Goal: Task Accomplishment & Management: Use online tool/utility

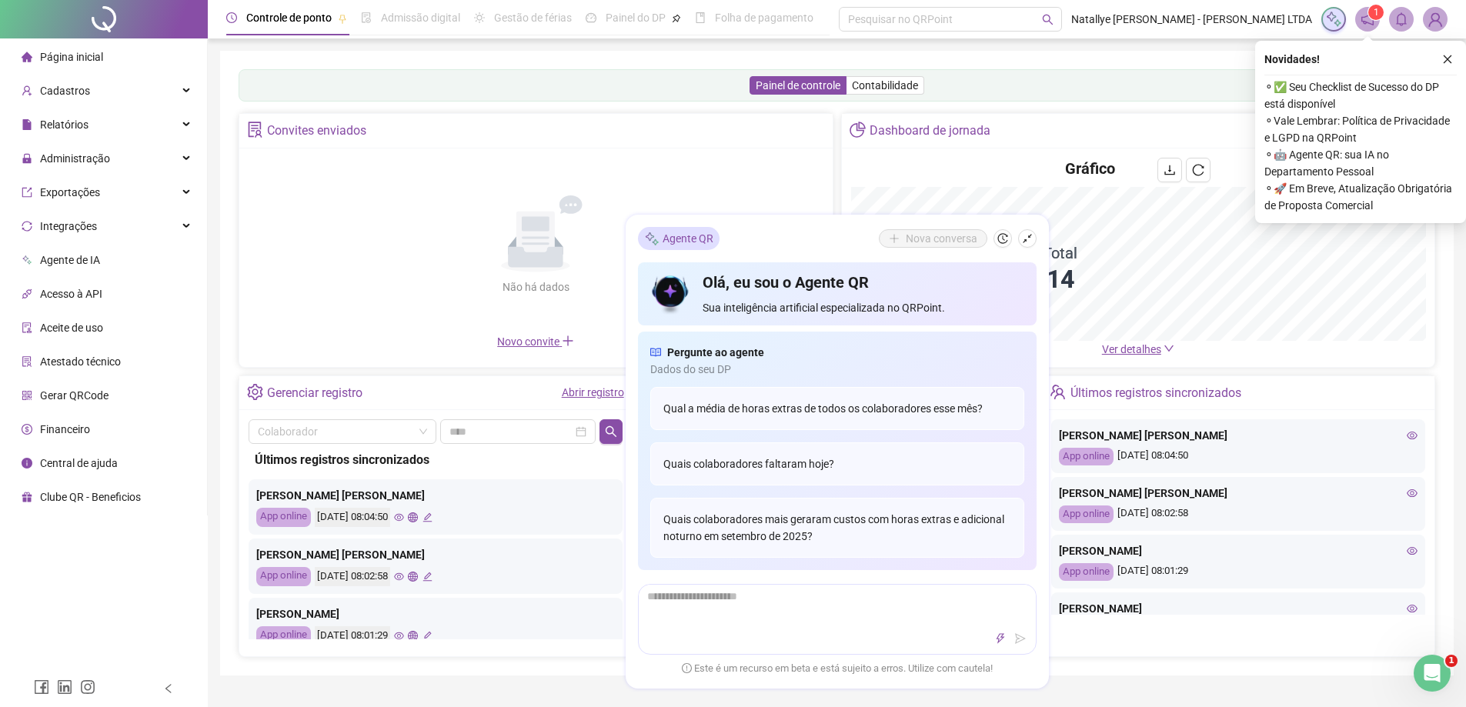
click at [1035, 241] on button "button" at bounding box center [1027, 238] width 18 height 18
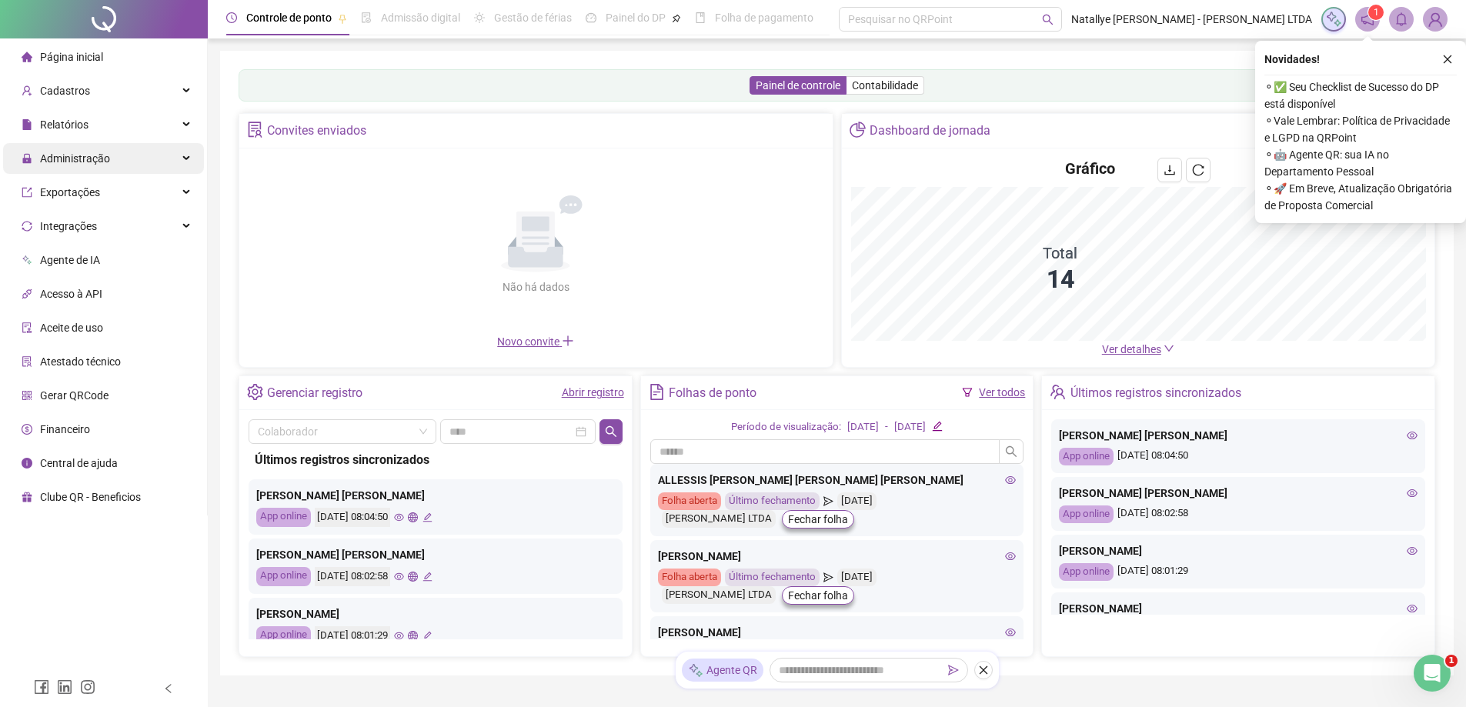
click at [148, 157] on div "Administração" at bounding box center [103, 158] width 201 height 31
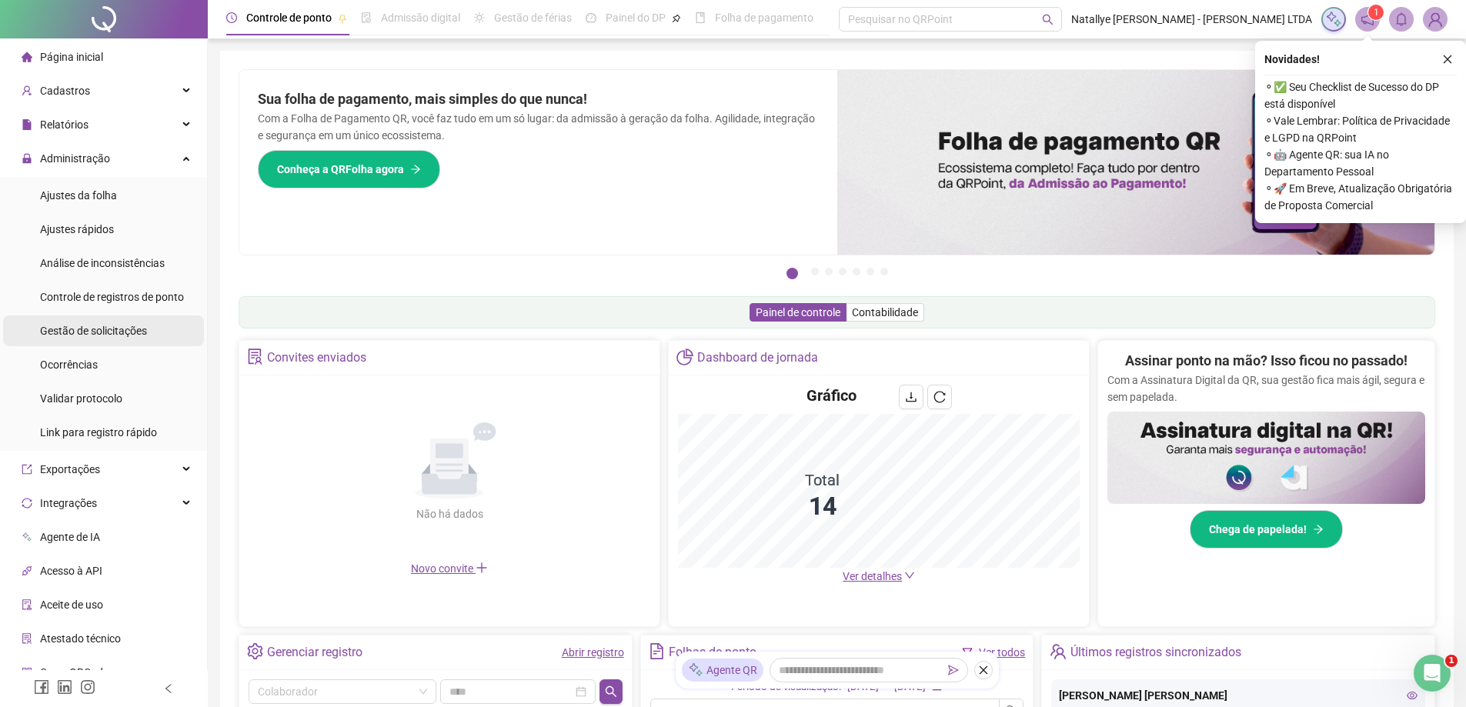
click at [105, 322] on div "Gestão de solicitações" at bounding box center [93, 331] width 107 height 31
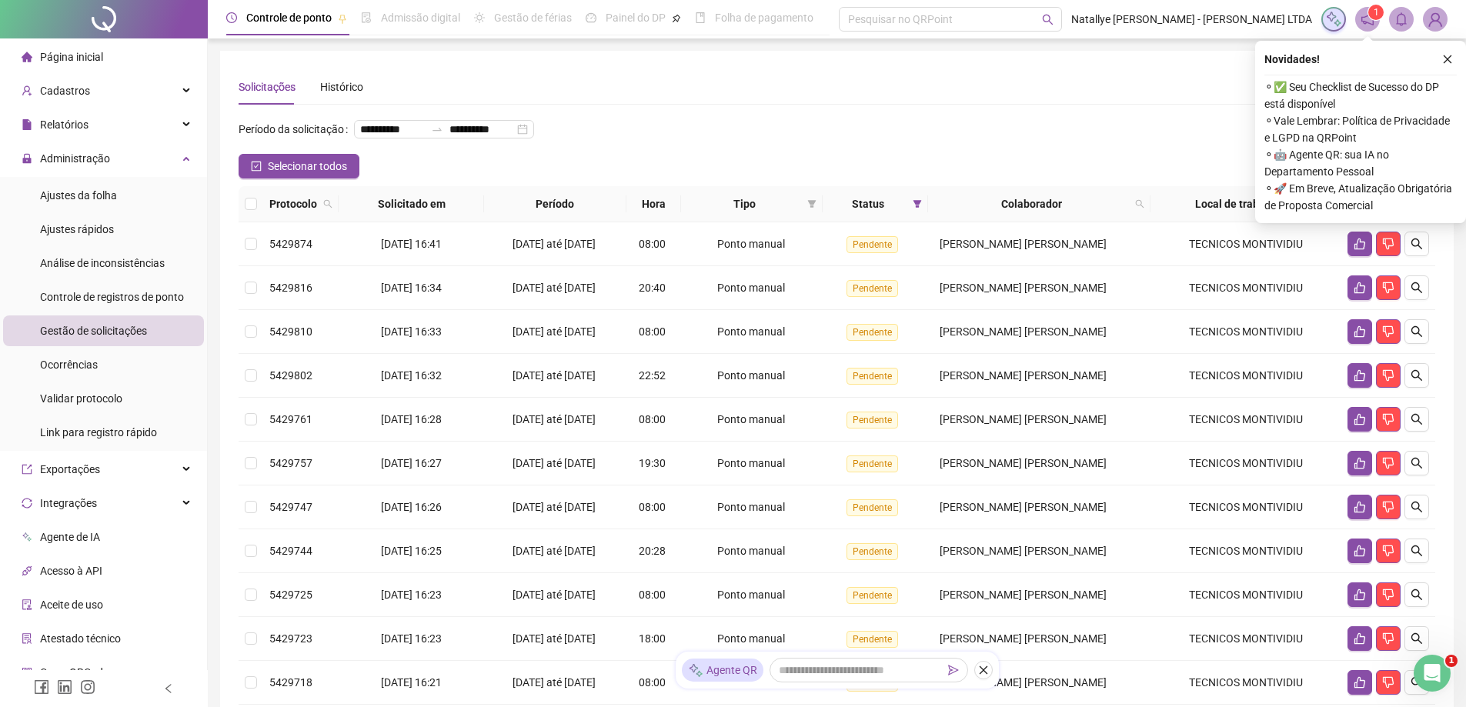
drag, startPoint x: 1445, startPoint y: 57, endPoint x: 1437, endPoint y: 57, distance: 8.5
click at [1446, 57] on icon "close" at bounding box center [1447, 59] width 11 height 11
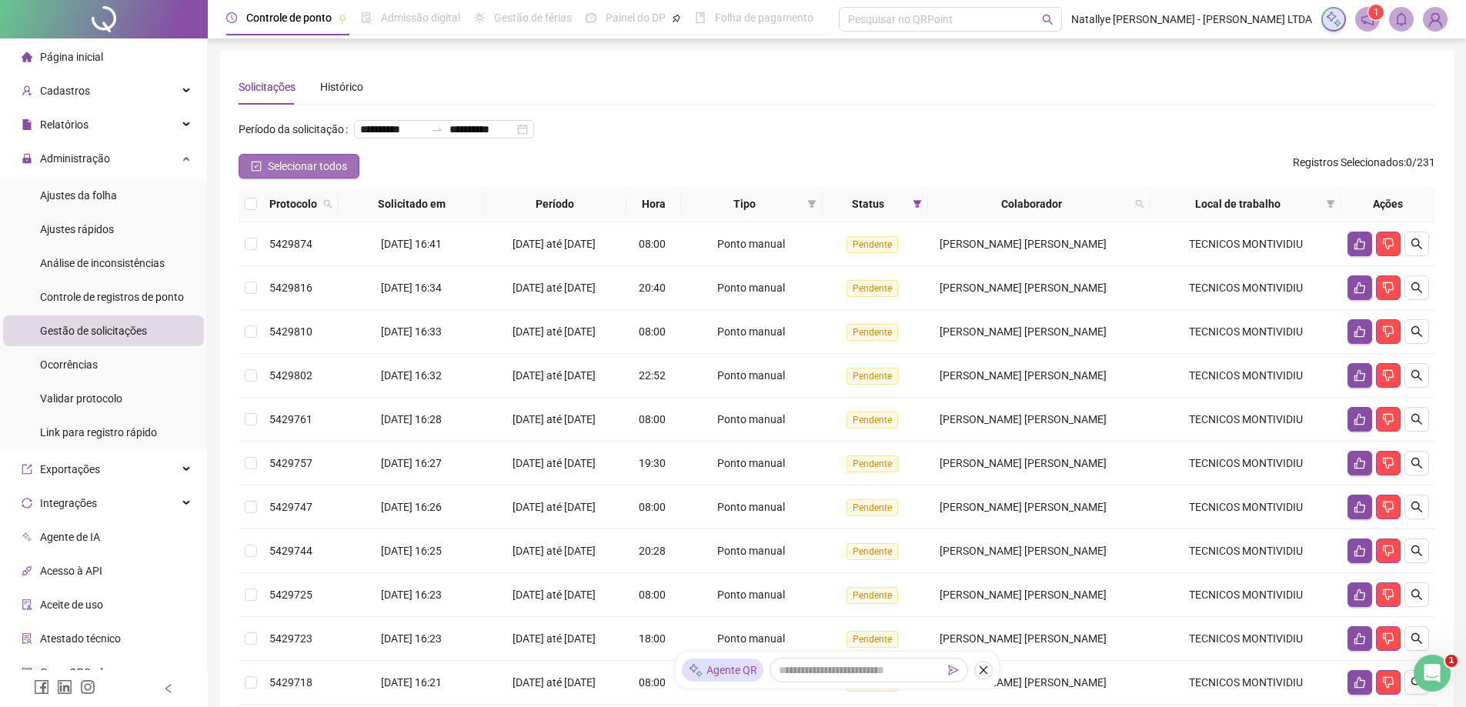
click at [271, 175] on span "Selecionar todos" at bounding box center [307, 166] width 79 height 17
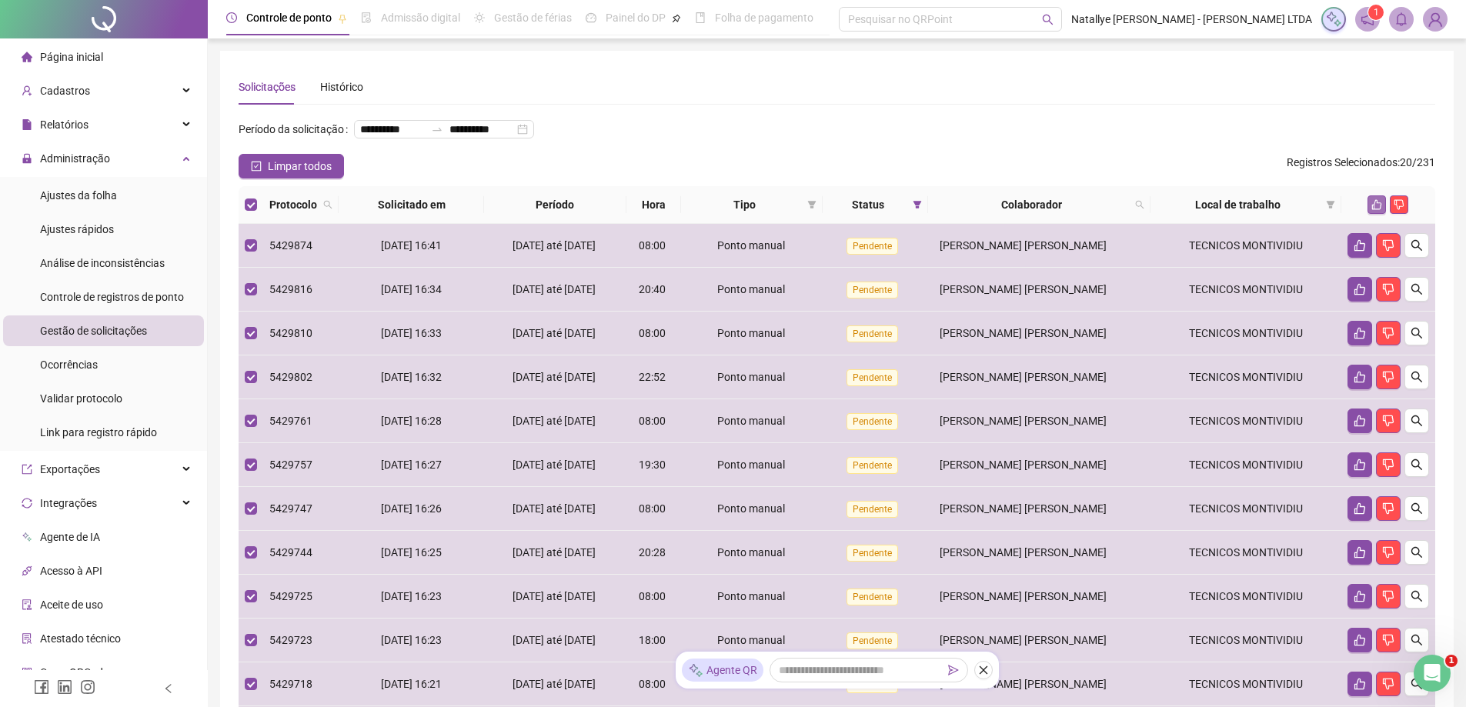
click at [1378, 214] on button "button" at bounding box center [1377, 204] width 18 height 18
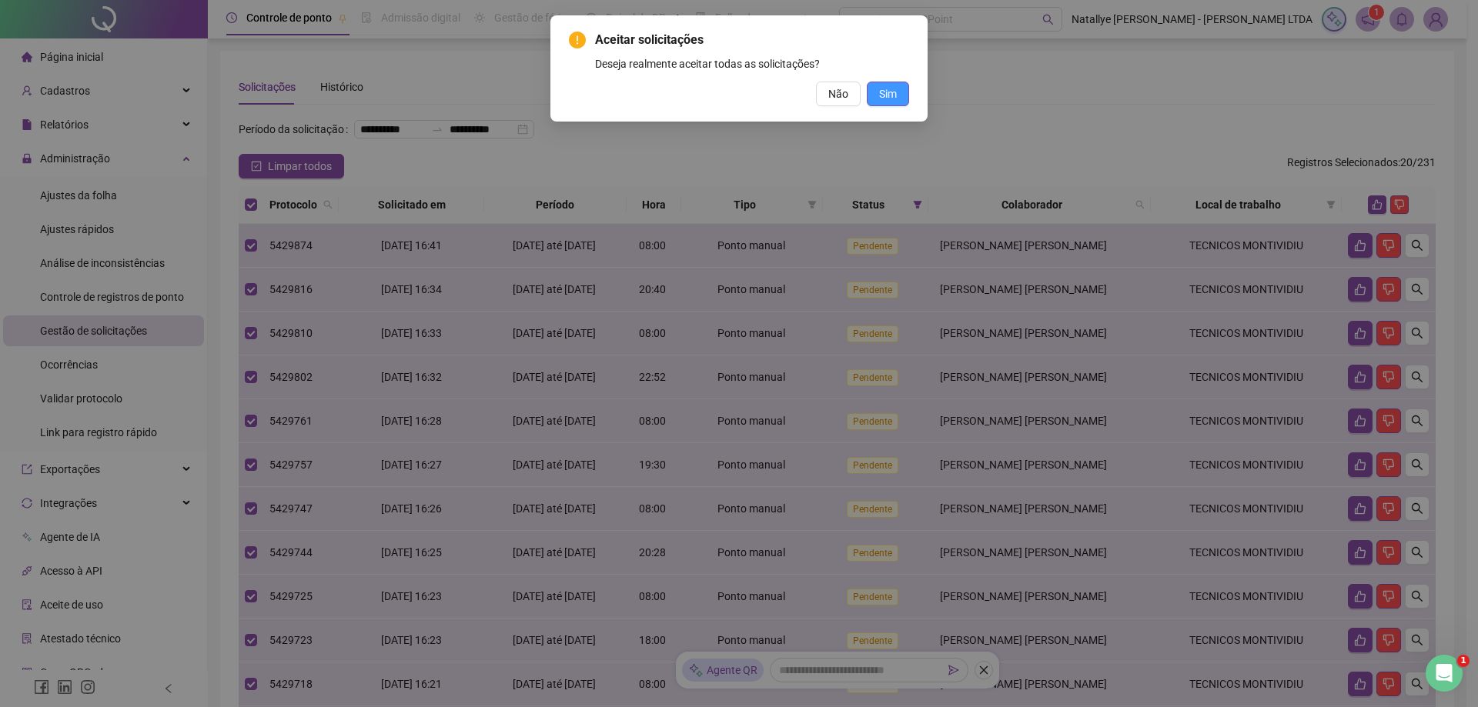
click at [897, 96] on button "Sim" at bounding box center [888, 94] width 42 height 25
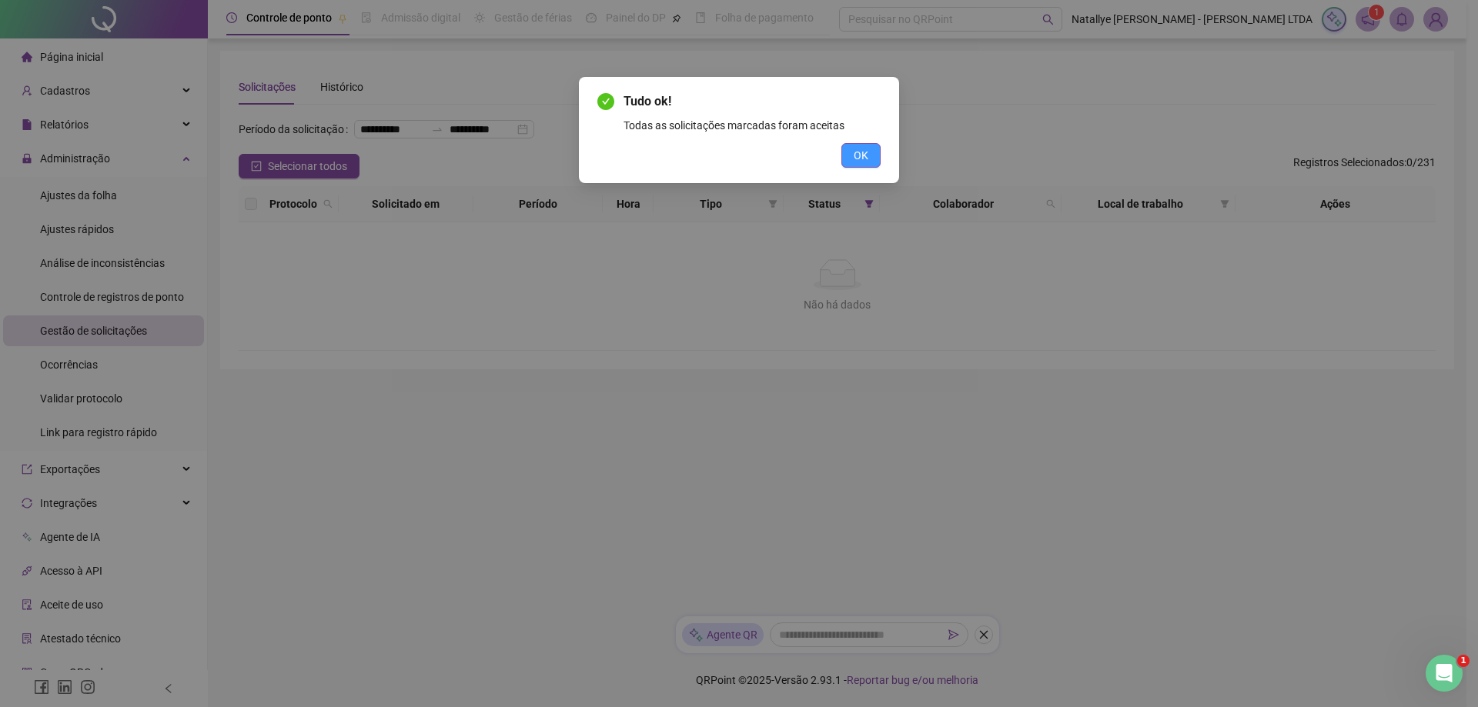
click at [861, 152] on span "OK" at bounding box center [861, 155] width 15 height 17
